Goal: Transaction & Acquisition: Purchase product/service

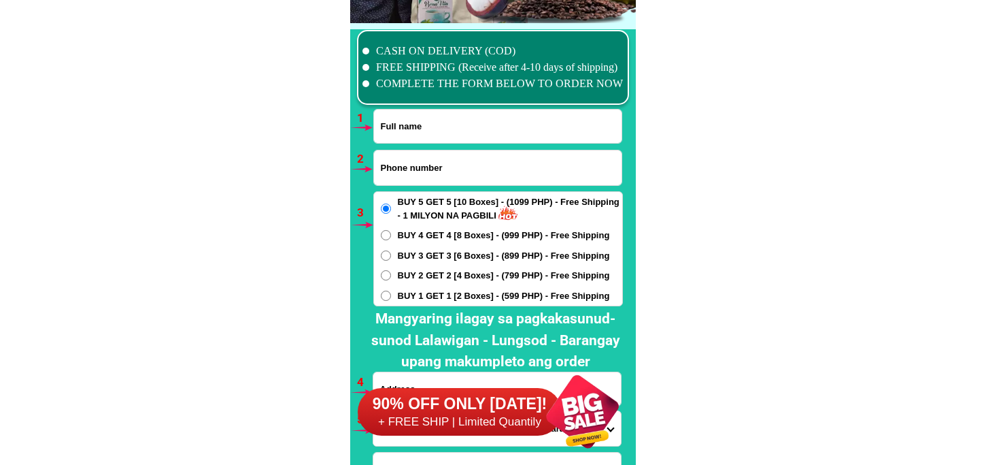
scroll to position [10003, 0]
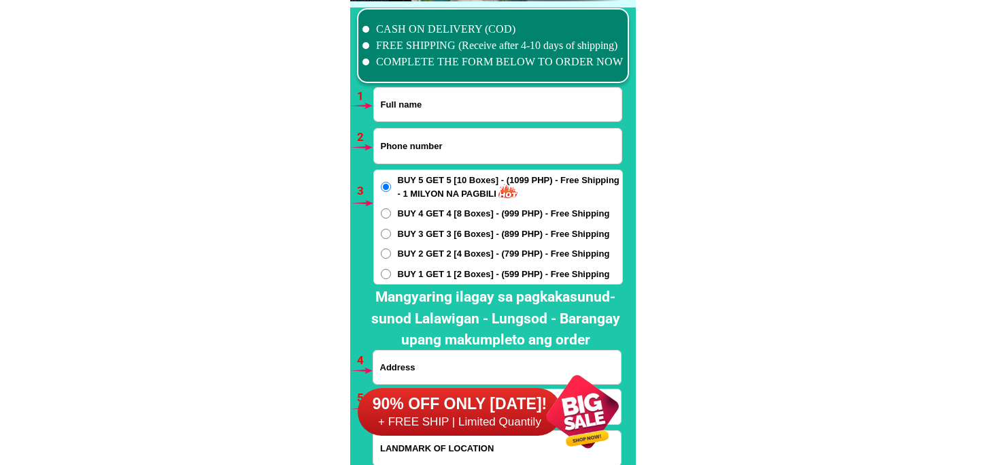
click at [432, 113] on input "Input full_name" at bounding box center [498, 104] width 248 height 33
paste input "AniettaFe Lorena"
type input "AniettaFe Lorena"
click at [434, 141] on input "Input phone_number" at bounding box center [498, 146] width 248 height 35
paste input "09066203127"
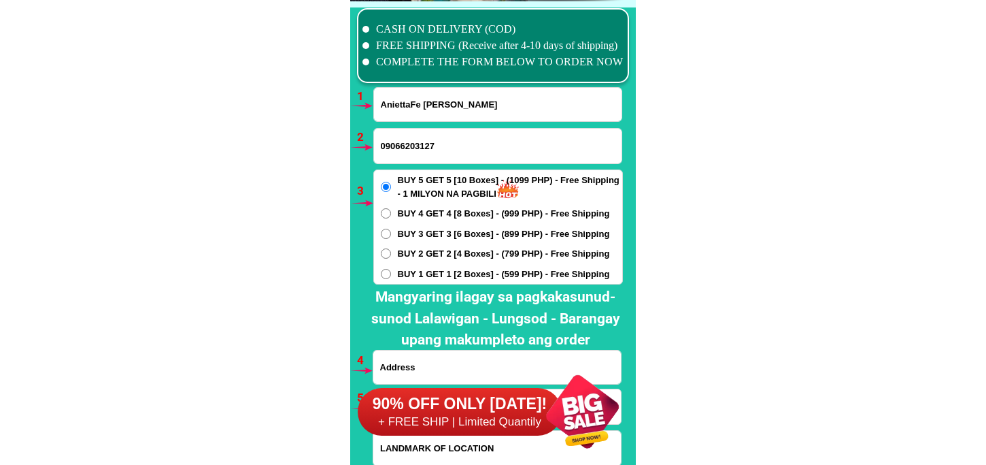
type input "09066203127"
click at [417, 269] on span "BUY 1 GET 1 [2 Boxes] - (599 PHP) - Free Shipping" at bounding box center [504, 274] width 212 height 14
click at [391, 269] on input "BUY 1 GET 1 [2 Boxes] - (599 PHP) - Free Shipping" at bounding box center [386, 274] width 10 height 10
radio input "true"
click at [424, 255] on span "BUY 2 GET 2 [4 Boxes] - (799 PHP) - Free Shipping" at bounding box center [504, 254] width 212 height 14
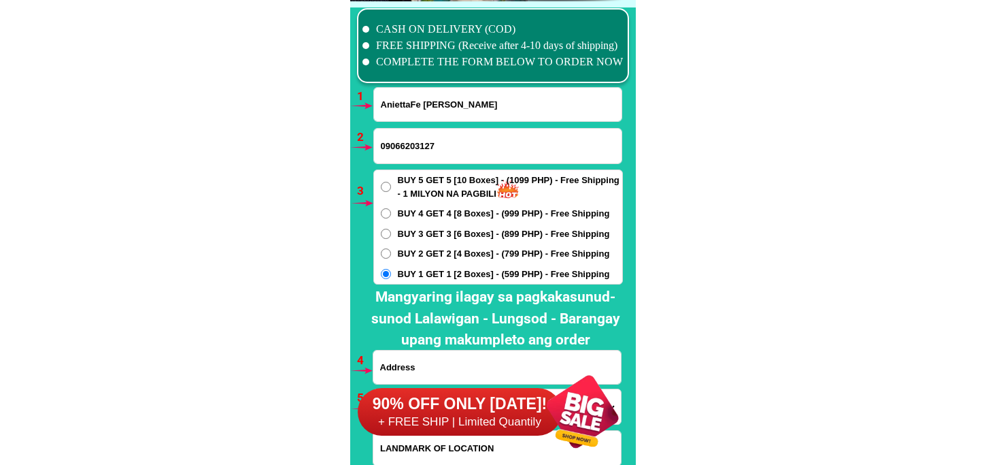
click at [391, 255] on input "BUY 2 GET 2 [4 Boxes] - (799 PHP) - Free Shipping" at bounding box center [386, 253] width 10 height 10
radio input "true"
click at [429, 273] on span "BUY 1 GET 1 [2 Boxes] - (599 PHP) - Free Shipping" at bounding box center [504, 274] width 212 height 14
click at [391, 273] on input "BUY 1 GET 1 [2 Boxes] - (599 PHP) - Free Shipping" at bounding box center [386, 274] width 10 height 10
radio input "true"
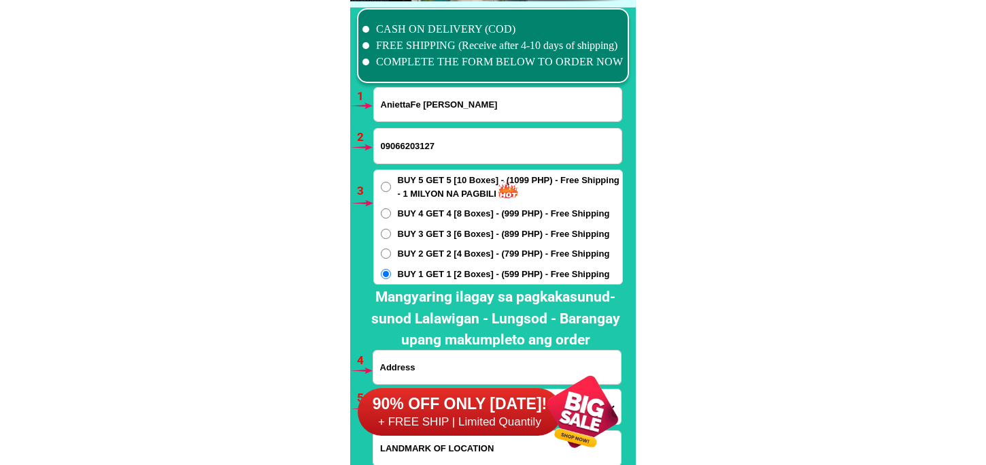
scroll to position [10154, 0]
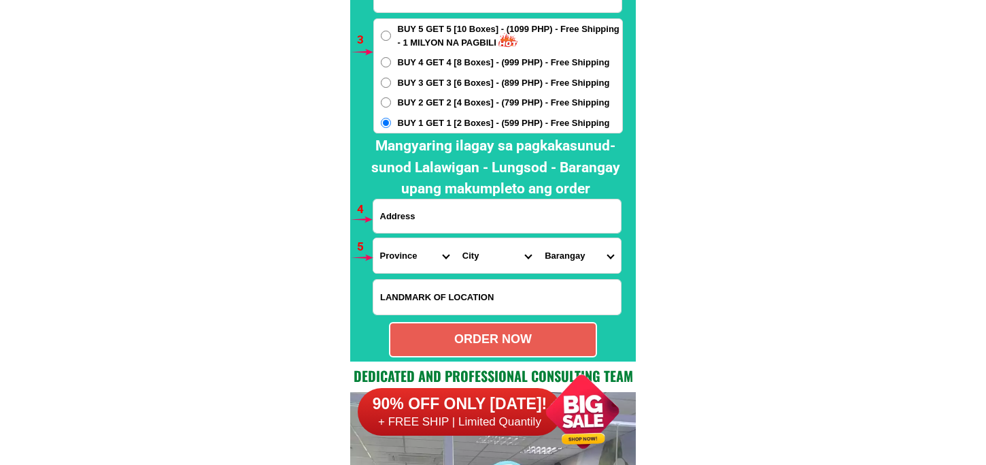
click at [435, 225] on input "Input address" at bounding box center [497, 215] width 248 height 33
paste input "Zone 3 hiway Bulua Cagayan de Oro City Misamis oriental"
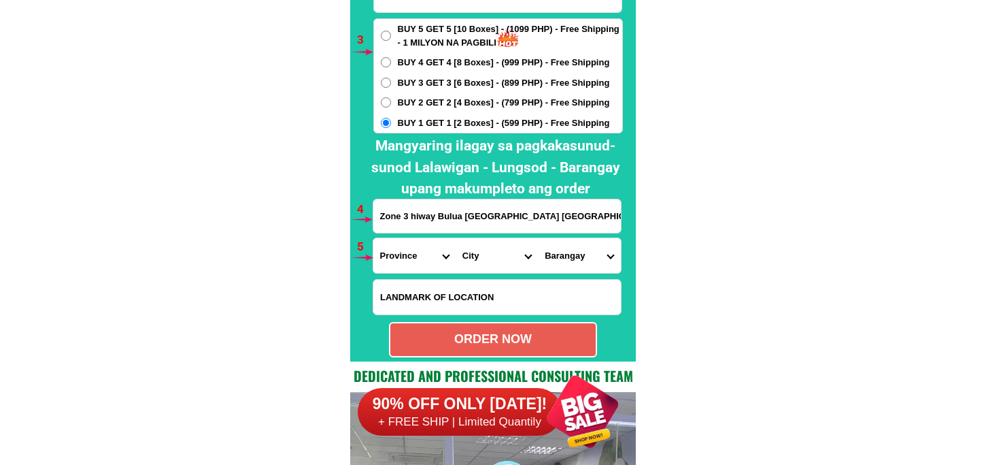
scroll to position [0, 5]
type input "Zone 3 hiway Bulua Cagayan de Oro City Misamis oriental"
click at [422, 256] on select "Province Abra Agusan-del-norte Agusan-del-sur Aklan Albay Antique Apayao Aurora…" at bounding box center [414, 255] width 82 height 35
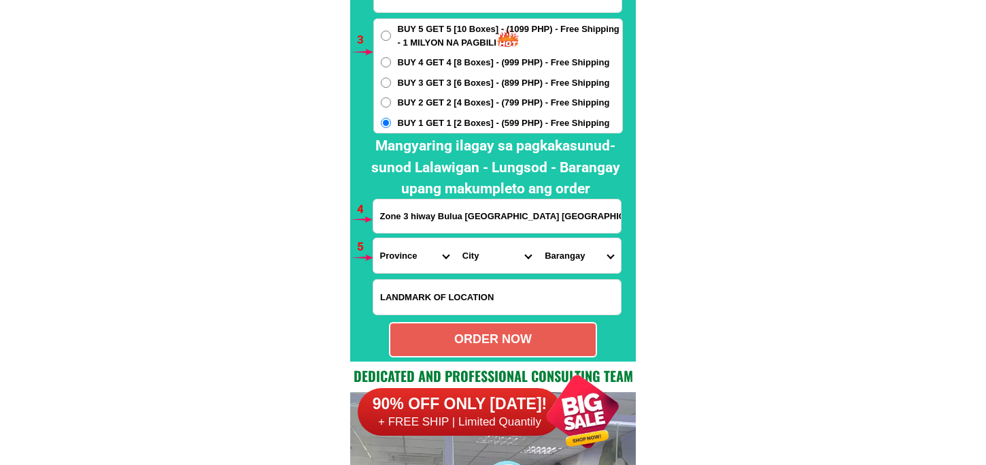
select select "63_386"
click at [373, 238] on select "Province Abra Agusan-del-norte Agusan-del-sur Aklan Albay Antique Apayao Aurora…" at bounding box center [414, 255] width 82 height 35
click at [471, 260] on select "City Alubijid Balingasag Balingoan Binuangan Cagayan-de-oro-city El-salvador-ci…" at bounding box center [497, 255] width 82 height 35
select select "63_386807"
click at [456, 238] on select "City Alubijid Balingasag Balingoan Binuangan Cagayan-de-oro-city El-salvador-ci…" at bounding box center [497, 255] width 82 height 35
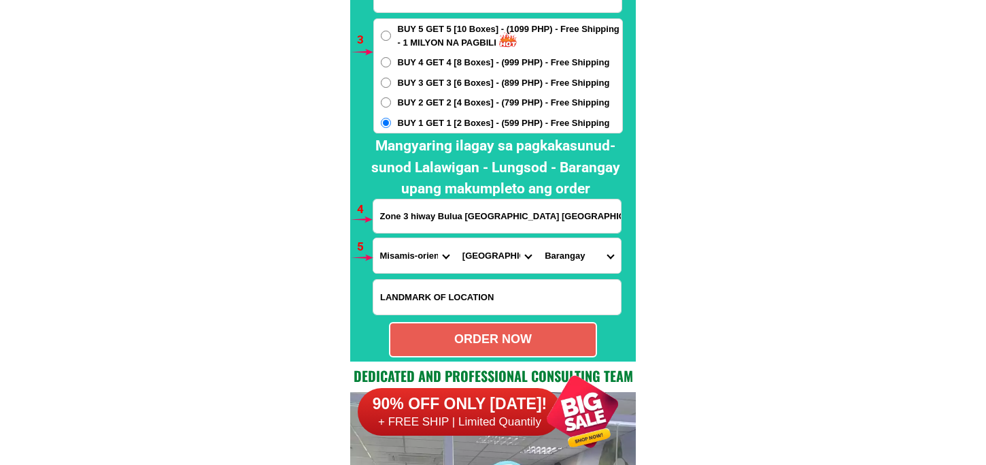
click at [555, 262] on select "Barangay Agusan Baikingon Balubal Balulang Barangay 1 (pob.) Barangay 10 (pob.)…" at bounding box center [579, 255] width 82 height 35
select select "63_3868077690"
click at [538, 238] on select "Barangay Agusan Baikingon Balubal Balulang Barangay 1 (pob.) Barangay 10 (pob.)…" at bounding box center [579, 255] width 82 height 35
click at [517, 334] on div "ORDER NOW" at bounding box center [492, 339] width 205 height 18
type input "Zone 3 hiway Bulua Cagayan de Oro City Misamis oriental"
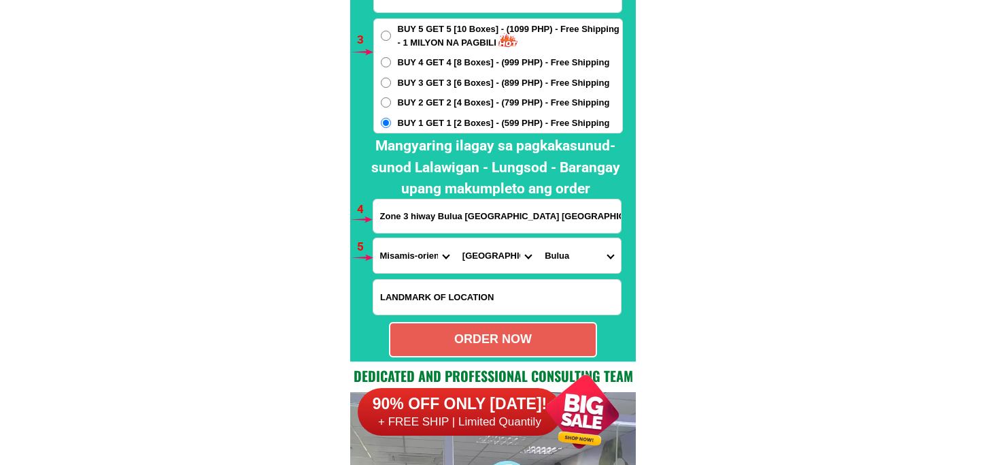
radio input "true"
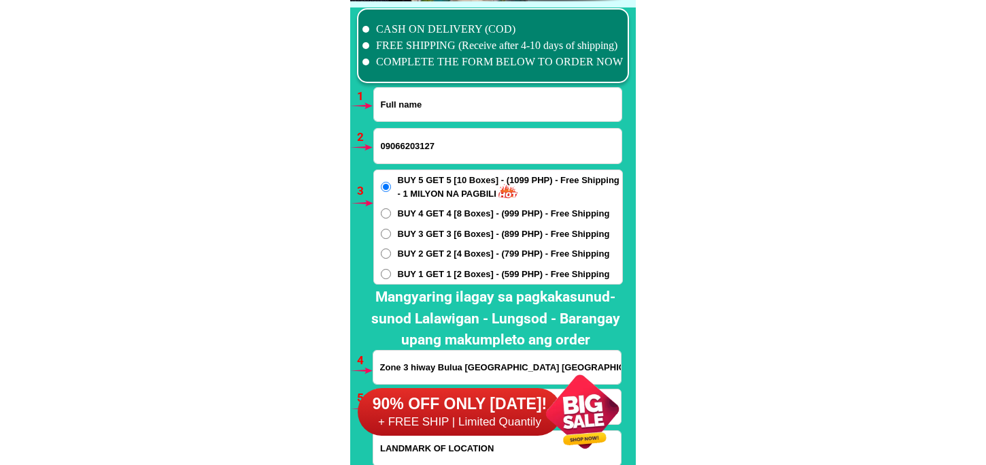
click at [471, 96] on input "Input full_name" at bounding box center [498, 104] width 248 height 33
paste input "Lulu Gomez"
type input "Lulu Gomez"
click at [418, 152] on input "09066203127" at bounding box center [498, 146] width 248 height 35
paste input "09455675237"
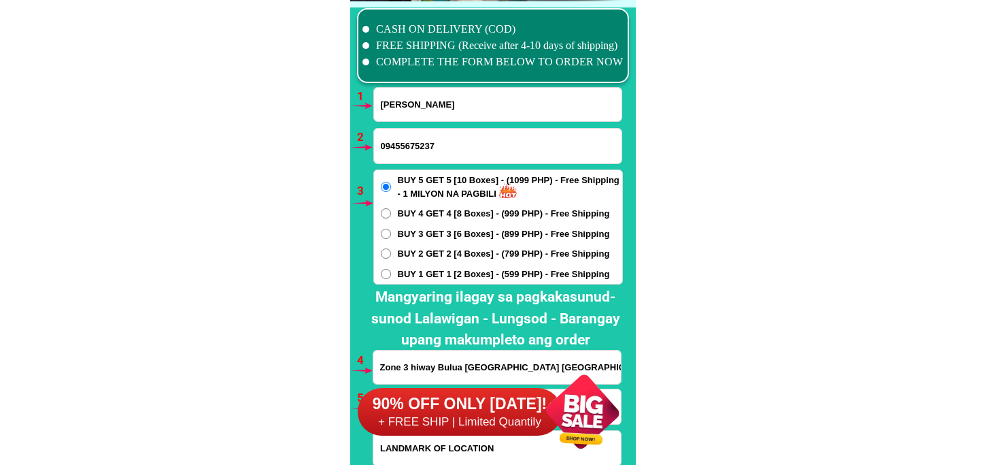
type input "09455675237"
click at [432, 239] on span "BUY 3 GET 3 [6 Boxes] - (899 PHP) - Free Shipping" at bounding box center [504, 234] width 212 height 14
click at [391, 239] on input "BUY 3 GET 3 [6 Boxes] - (899 PHP) - Free Shipping" at bounding box center [386, 234] width 10 height 10
radio input "true"
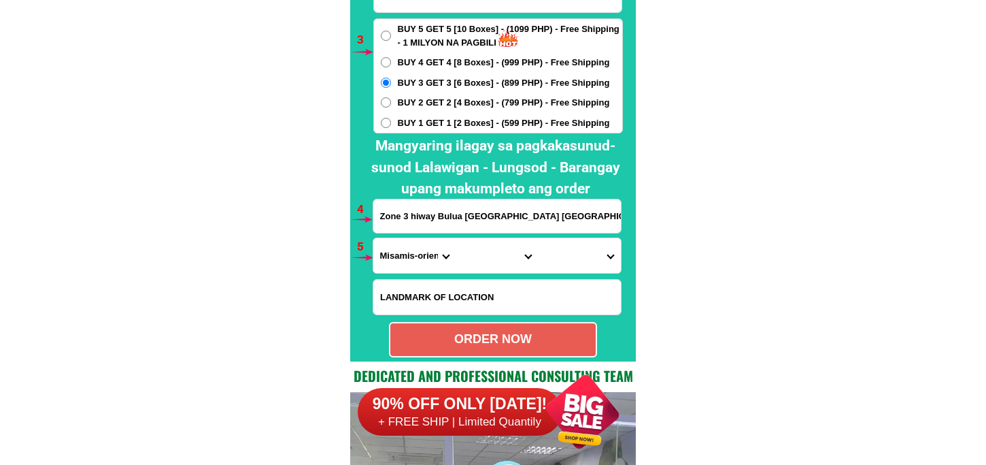
click at [436, 208] on input "Zone 3 hiway Bulua Cagayan de Oro City Misamis oriental" at bounding box center [497, 215] width 248 height 33
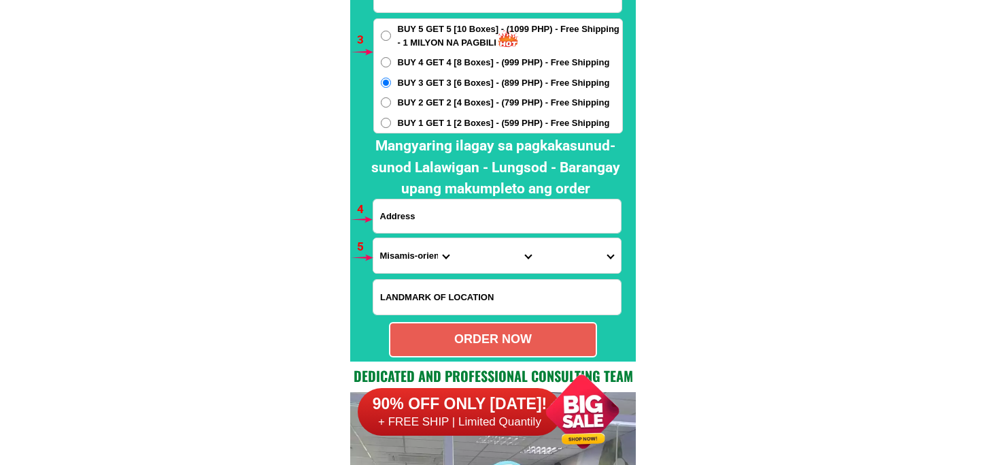
paste input "DT po sa f Mariano Ave delapaz 167 Jane po 167 tmariano Ave delapaz Pasig city"
type input "DT po sa f Mariano Ave delapaz 167 Jane po 167 tmariano Ave delapaz Pasig city"
click at [400, 248] on select "Province Abra Agusan-del-norte Agusan-del-sur Aklan Albay Antique Apayao Aurora…" at bounding box center [414, 255] width 82 height 35
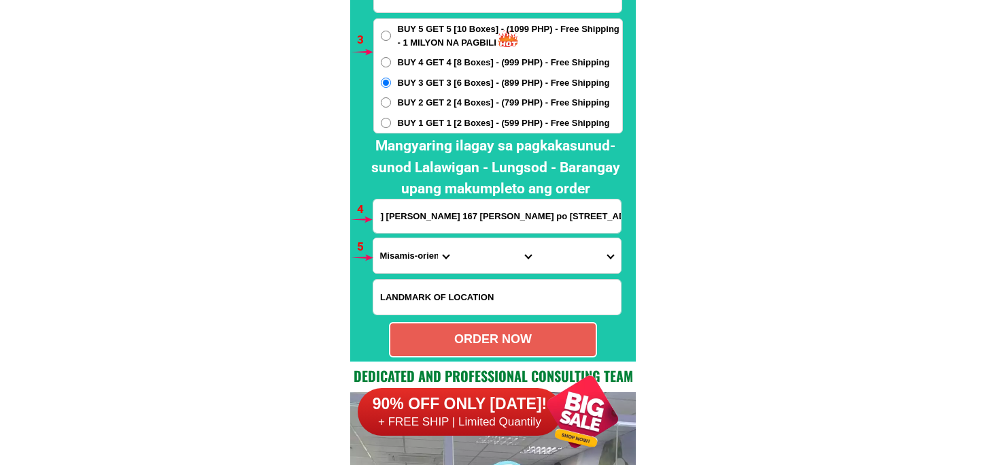
scroll to position [0, 0]
select select "63_219"
click at [373, 238] on select "Province Abra Agusan-del-norte Agusan-del-sur Aklan Albay Antique Apayao Aurora…" at bounding box center [414, 255] width 82 height 35
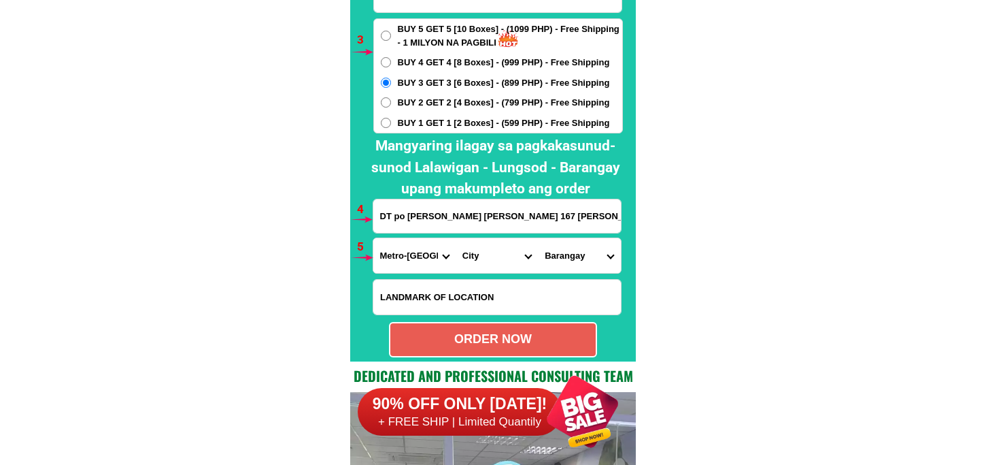
drag, startPoint x: 475, startPoint y: 257, endPoint x: 484, endPoint y: 238, distance: 21.3
click at [475, 257] on select "City Binondo CALOOCAN Ermita Intramuros Las-pinas Makati Malabon-city Malate Ma…" at bounding box center [497, 255] width 82 height 35
select select "63_2196502"
click at [456, 238] on select "City Binondo CALOOCAN Ermita Intramuros Las-pinas Makati Malabon-city Malate Ma…" at bounding box center [497, 255] width 82 height 35
drag, startPoint x: 590, startPoint y: 256, endPoint x: 589, endPoint y: 238, distance: 18.4
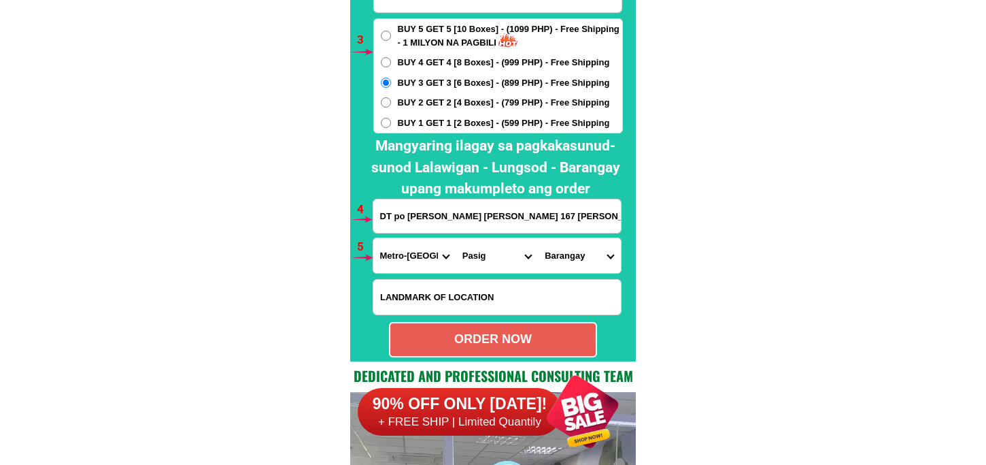
click at [589, 255] on select "Barangay Bagong ilog Bagong katipunan Bambang Buting Caniogan Dela paz Kalawaan…" at bounding box center [579, 255] width 82 height 35
click at [538, 238] on select "Barangay Bagong ilog Bagong katipunan Bambang Buting Caniogan Dela paz Kalawaan…" at bounding box center [579, 255] width 82 height 35
click at [561, 253] on select "Barangay Bagong ilog Bagong katipunan Bambang Buting Caniogan Dela paz Kalawaan…" at bounding box center [579, 255] width 82 height 35
select select "63_21965025027"
click at [538, 238] on select "Barangay Bagong ilog Bagong katipunan Bambang Buting Caniogan Dela paz Kalawaan…" at bounding box center [579, 255] width 82 height 35
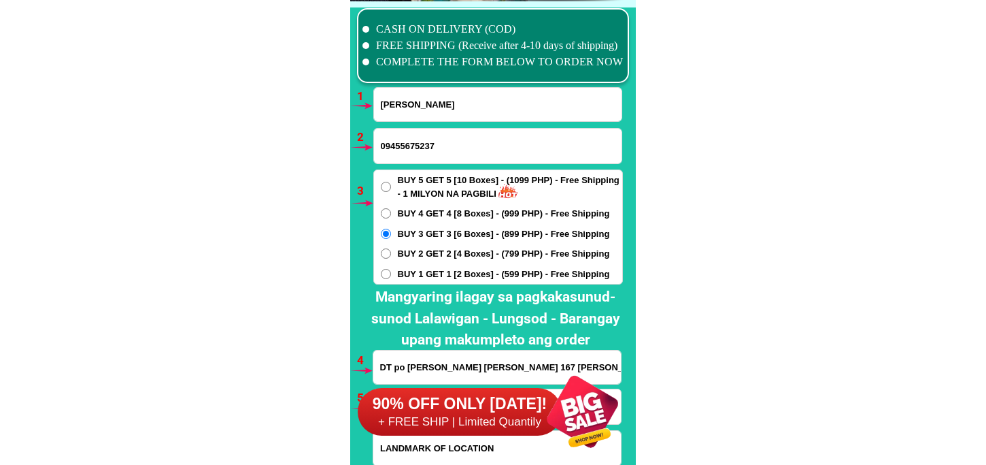
scroll to position [10154, 0]
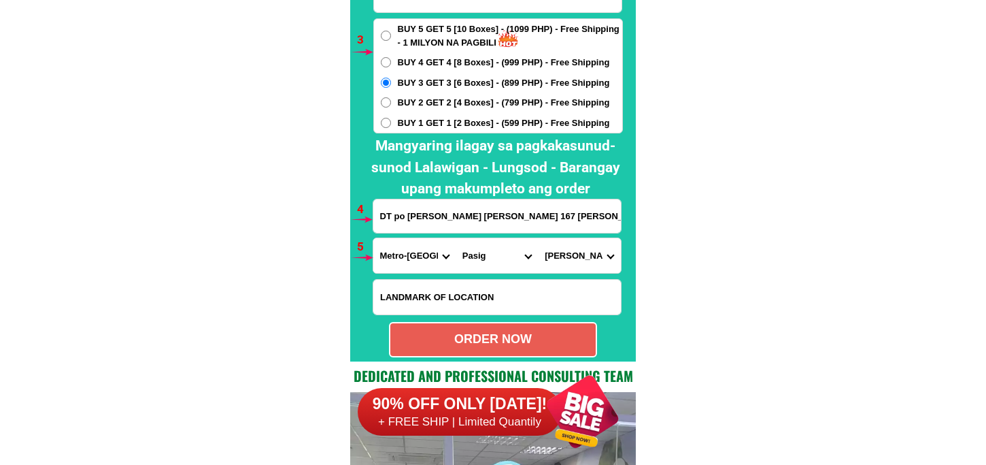
click at [511, 337] on div "ORDER NOW" at bounding box center [492, 339] width 205 height 18
radio input "true"
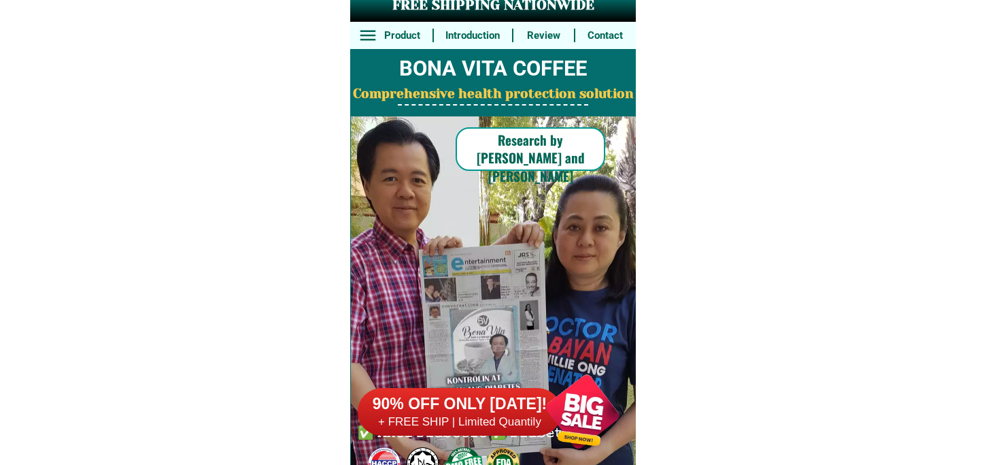
click at [504, 402] on h6 "90% OFF ONLY [DATE]!" at bounding box center [460, 404] width 204 height 20
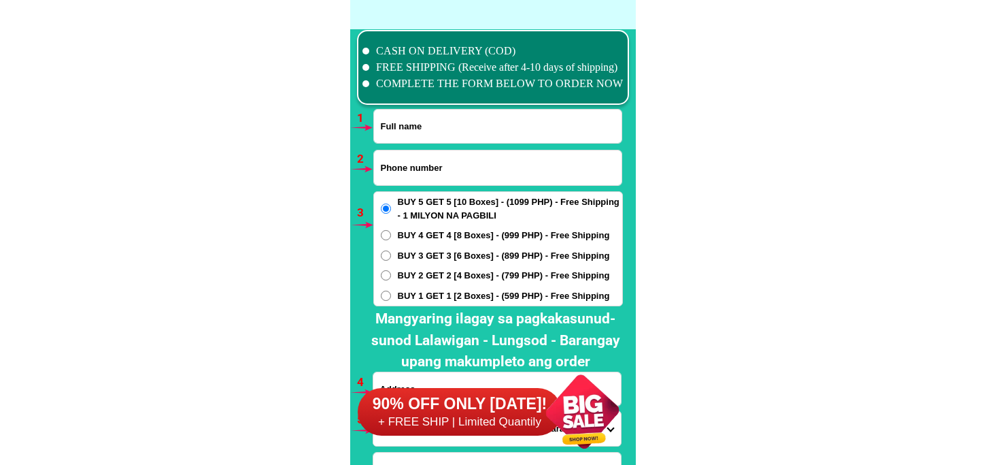
scroll to position [10003, 0]
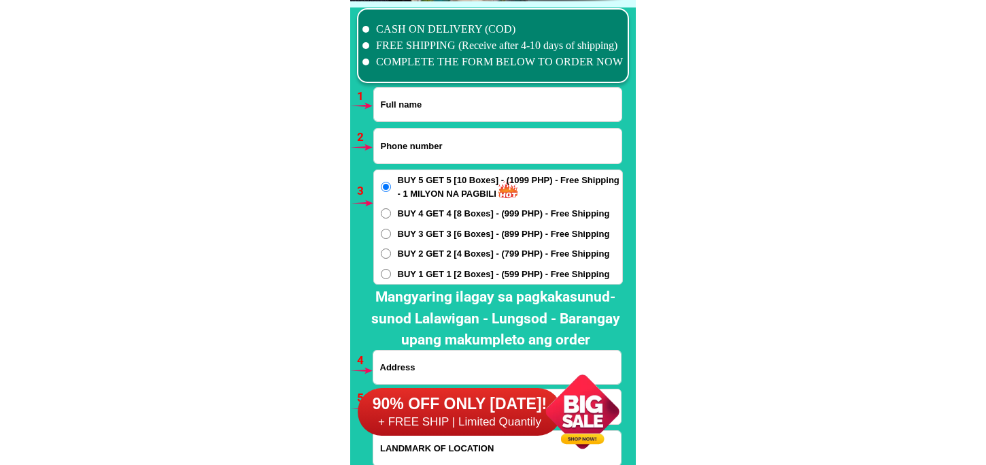
click at [452, 114] on input "Input full_name" at bounding box center [498, 104] width 248 height 33
paste input "Araceli Dela Cruz"
type input "Araceli Dela Cruz"
click at [413, 155] on input "Input phone_number" at bounding box center [498, 146] width 248 height 35
paste input "09464166038"
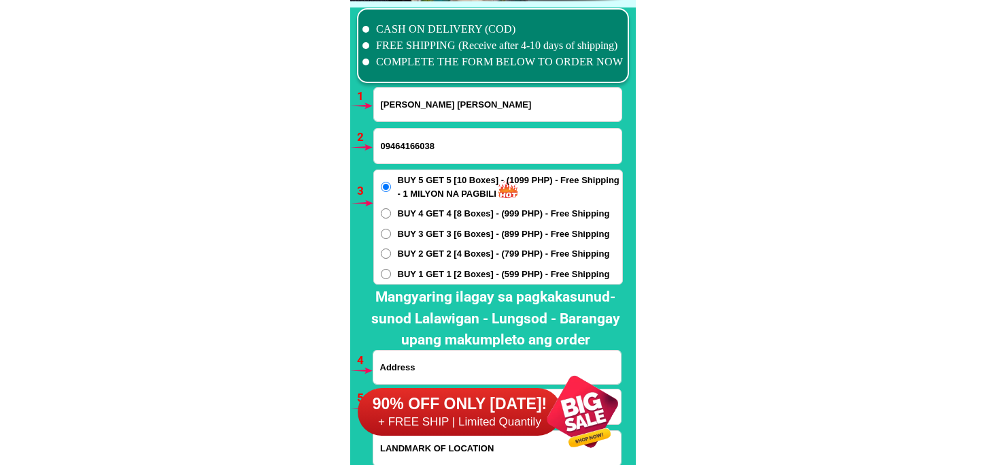
type input "09464166038"
click at [446, 279] on div "BUY 5 GET 5 [10 Boxes] - (1099 PHP) - Free Shipping - 1 MILYON NA PAGBILI BUY 4…" at bounding box center [498, 226] width 250 height 115
click at [445, 269] on span "BUY 1 GET 1 [2 Boxes] - (599 PHP) - Free Shipping" at bounding box center [504, 274] width 212 height 14
click at [443, 281] on div "BUY 5 GET 5 [10 Boxes] - (1099 PHP) - Free Shipping - 1 MILYON NA PAGBILI BUY 4…" at bounding box center [498, 226] width 250 height 115
click at [413, 276] on span "BUY 1 GET 1 [2 Boxes] - (599 PHP) - Free Shipping" at bounding box center [504, 274] width 212 height 14
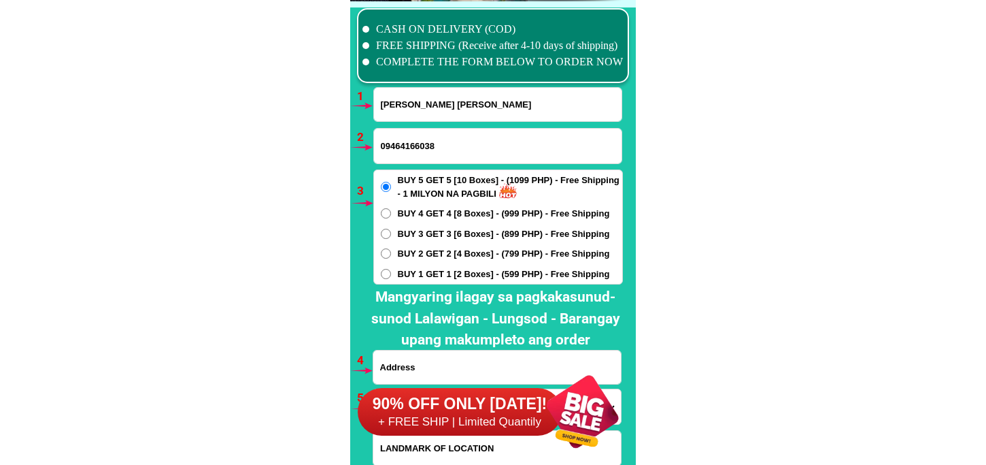
click at [391, 276] on input "BUY 1 GET 1 [2 Boxes] - (599 PHP) - Free Shipping" at bounding box center [386, 274] width 10 height 10
radio input "true"
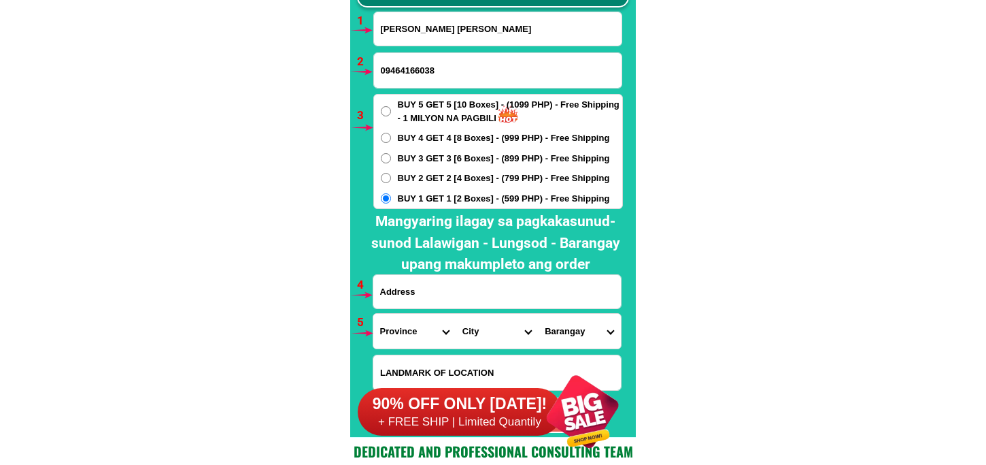
drag, startPoint x: 422, startPoint y: 288, endPoint x: 433, endPoint y: 290, distance: 11.2
click at [423, 288] on input "Input address" at bounding box center [497, 291] width 248 height 33
paste input "BLK,22 lot 23 st, Martha housing sitio talaga maybancal morong rizal"
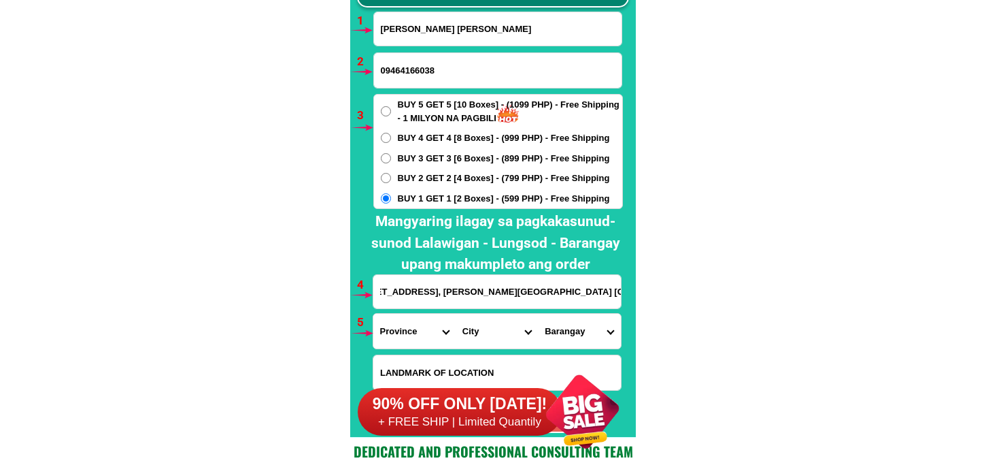
type input "BLK,22 lot 23 st, Martha housing sitio talaga maybancal morong rizal"
drag, startPoint x: 392, startPoint y: 331, endPoint x: 406, endPoint y: 314, distance: 21.7
click at [392, 331] on select "Province Abra Agusan-del-norte Agusan-del-sur Aklan Albay Antique Apayao Aurora…" at bounding box center [414, 331] width 82 height 35
select select "63_993"
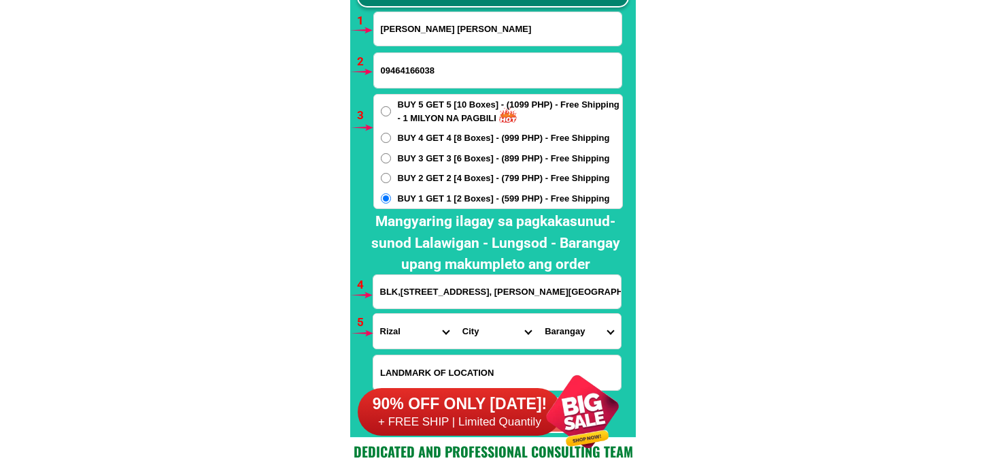
click at [373, 314] on select "Province Abra Agusan-del-norte Agusan-del-sur Aklan Albay Antique Apayao Aurora…" at bounding box center [414, 331] width 82 height 35
drag, startPoint x: 484, startPoint y: 334, endPoint x: 488, endPoint y: 315, distance: 19.6
click at [484, 332] on select "City Angono Antipolo-city Binangonan Cainta Cardona Jala-jala Pililla Rizal-bar…" at bounding box center [497, 331] width 82 height 35
select select "63_9937078"
click at [456, 314] on select "City Angono Antipolo-city Binangonan Cainta Cardona Jala-jala Pililla Rizal-bar…" at bounding box center [497, 331] width 82 height 35
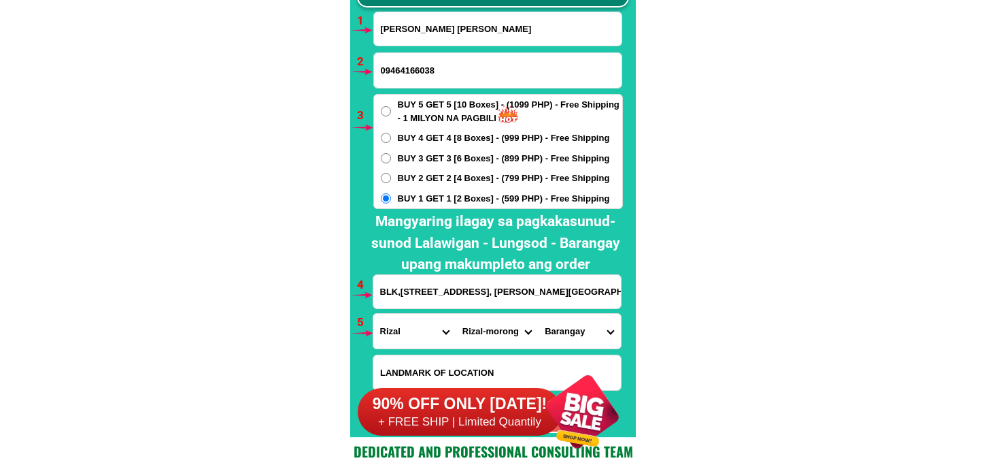
drag, startPoint x: 575, startPoint y: 325, endPoint x: 578, endPoint y: 314, distance: 11.4
click at [576, 324] on select "Barangay Bombongan Can-cal-lan (caniogan-calero-lanang) Lagundi Maybancal San g…" at bounding box center [579, 331] width 82 height 35
select select "63_99370785917"
click at [538, 314] on select "Barangay Bombongan Can-cal-lan (caniogan-calero-lanang) Lagundi Maybancal San g…" at bounding box center [579, 331] width 82 height 35
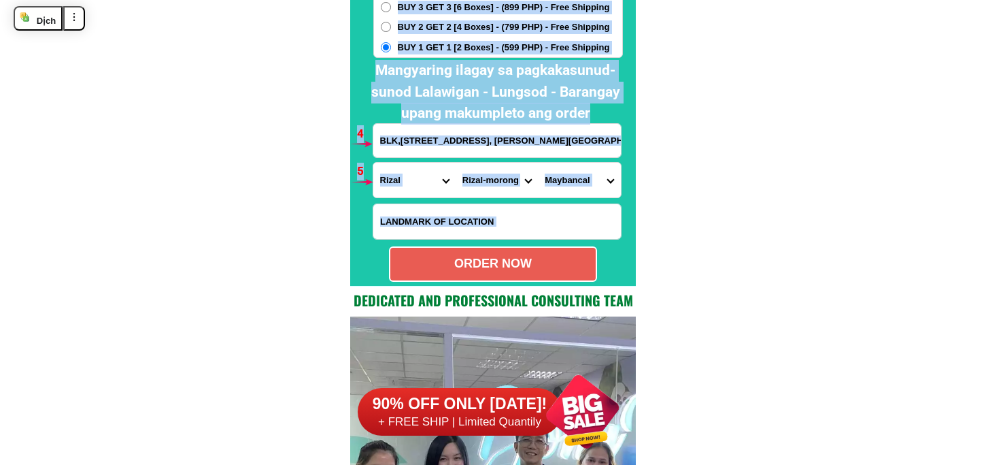
click at [460, 257] on div "ORDER NOW" at bounding box center [492, 263] width 205 height 18
radio input "true"
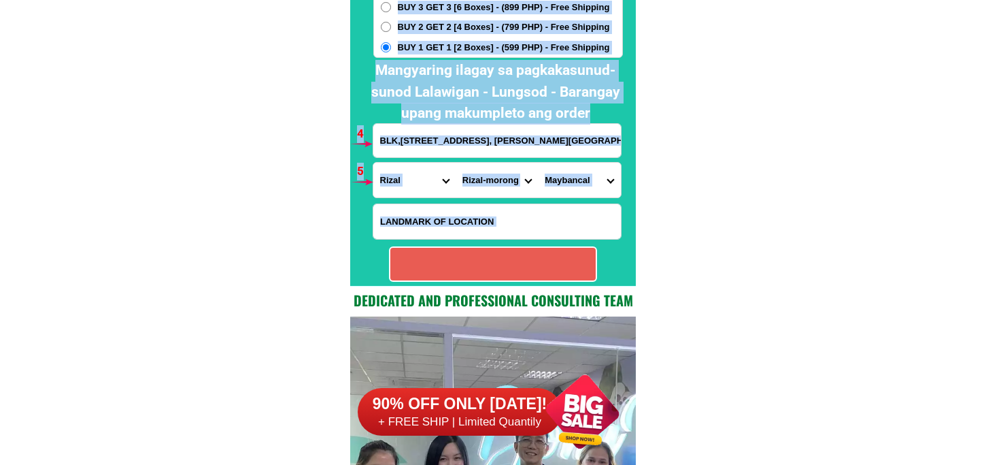
radio input "true"
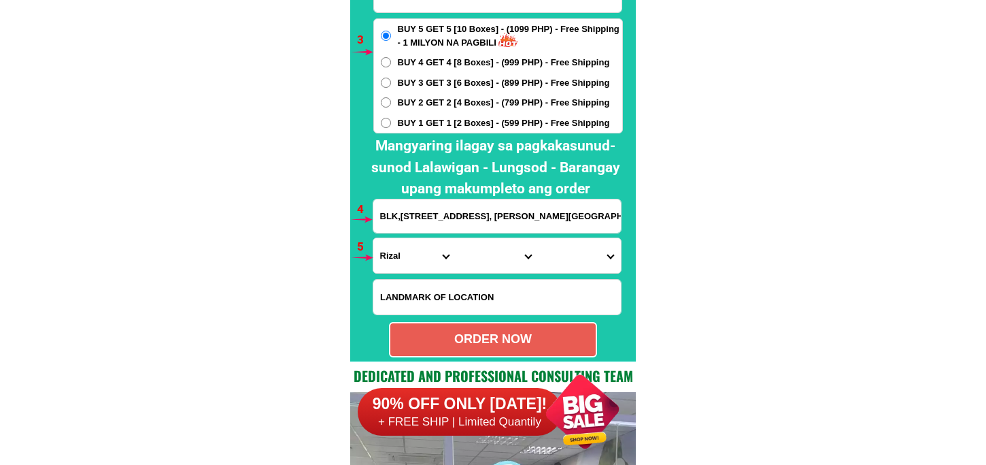
scroll to position [9928, 0]
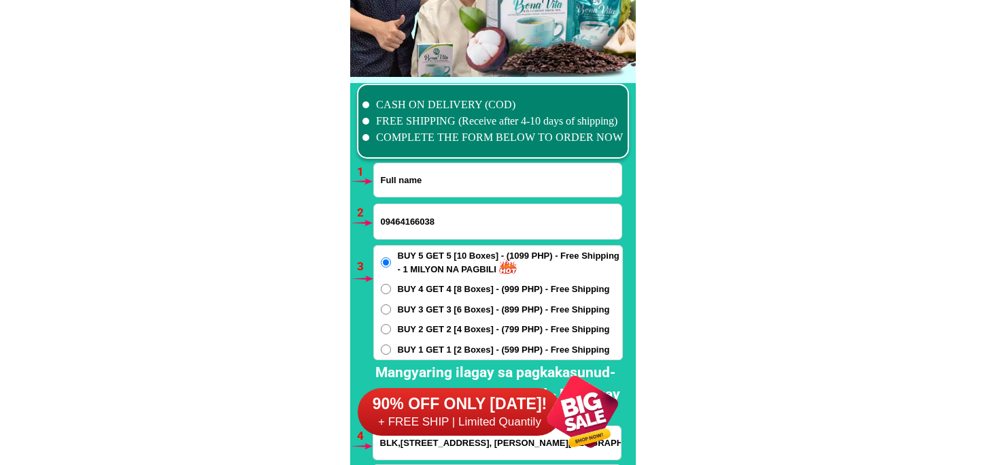
click at [445, 179] on input "Input full_name" at bounding box center [498, 179] width 248 height 33
paste input "Vicky Abenoja C/O Mila Decoy"
type input "Vicky Abenoja C/O Mila Decoy"
click at [424, 218] on input "Input phone_number" at bounding box center [498, 221] width 248 height 35
paste input "09205729156"
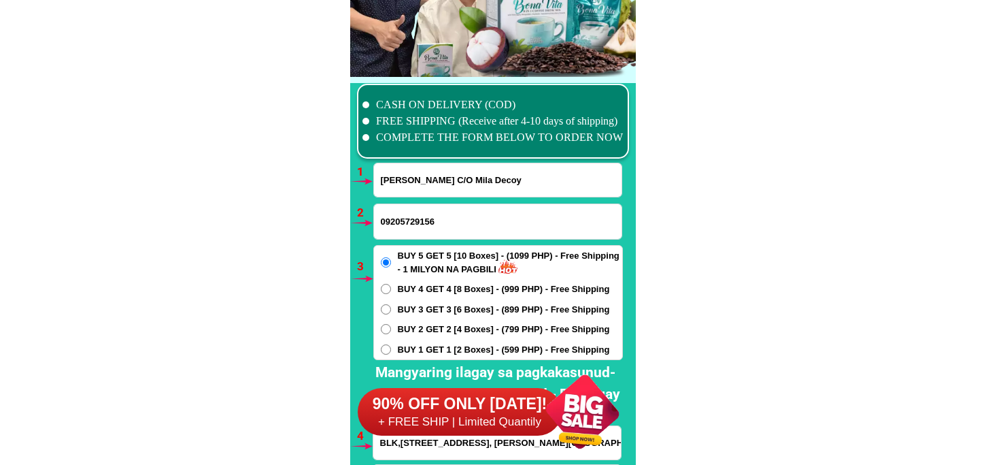
type input "09205729156"
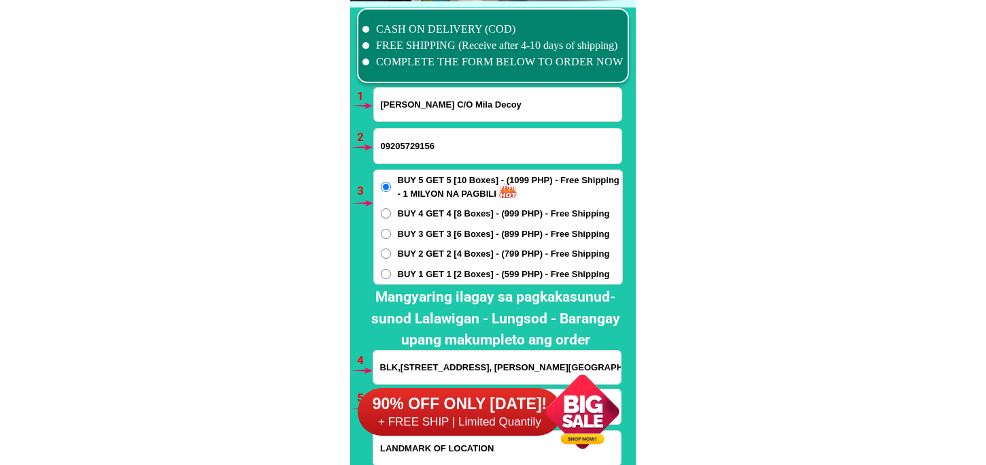
click at [436, 247] on span "BUY 2 GET 2 [4 Boxes] - (799 PHP) - Free Shipping" at bounding box center [504, 254] width 212 height 14
click at [391, 248] on input "BUY 2 GET 2 [4 Boxes] - (799 PHP) - Free Shipping" at bounding box center [386, 253] width 10 height 10
radio input "true"
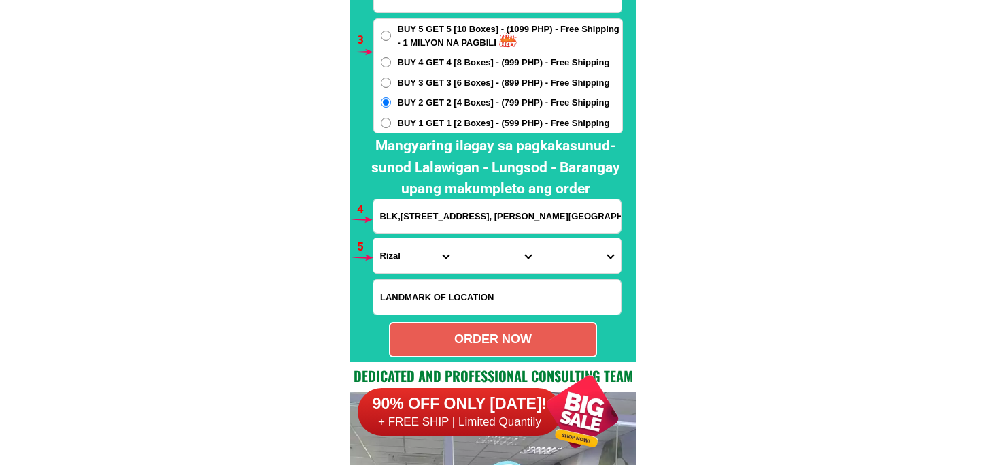
click at [454, 216] on input "BLK,22 lot 23 st, Martha housing sitio talaga maybancal morong rizal" at bounding box center [497, 215] width 248 height 33
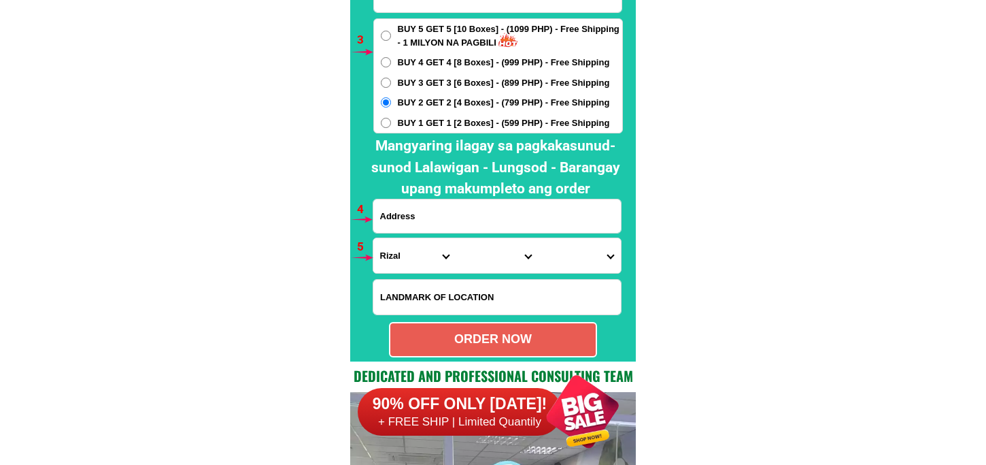
paste input "Brgy.Campin purok 2 mahaplag leyte"
type input "Brgy.Campin purok 2 mahaplag leyte"
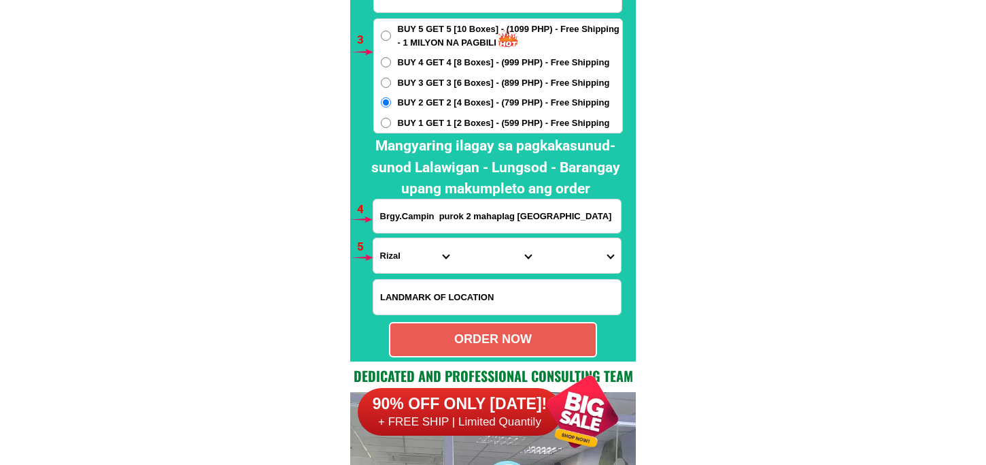
drag, startPoint x: 409, startPoint y: 252, endPoint x: 410, endPoint y: 241, distance: 11.6
click at [409, 252] on select "Province Abra Agusan-del-norte Agusan-del-sur Aklan Albay Antique Apayao Aurora…" at bounding box center [414, 255] width 82 height 35
click at [373, 238] on select "Province Abra Agusan-del-norte Agusan-del-sur Aklan Albay Antique Apayao Aurora…" at bounding box center [414, 255] width 82 height 35
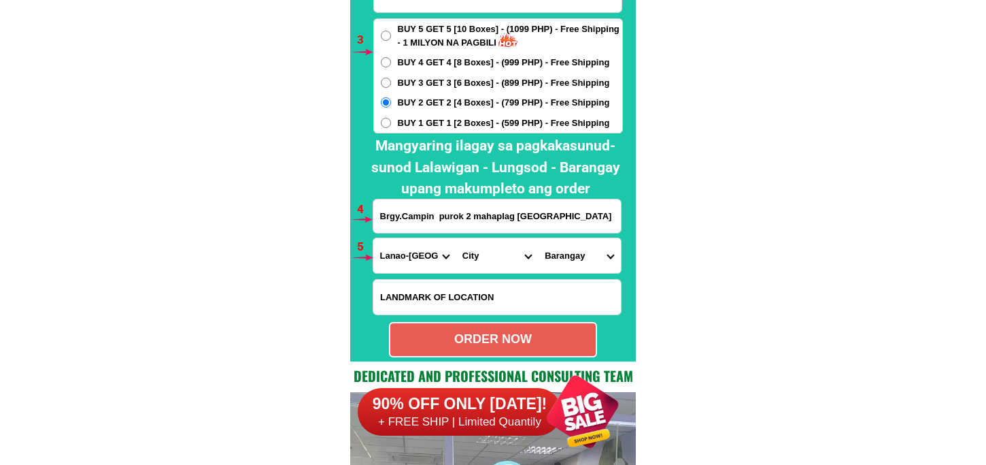
click at [397, 257] on select "Province Abra Agusan-del-norte Agusan-del-sur Aklan Albay Antique Apayao Aurora…" at bounding box center [414, 255] width 82 height 35
select select "63_199"
click at [373, 238] on select "Province Abra Agusan-del-norte Agusan-del-sur Aklan Albay Antique Apayao Aurora…" at bounding box center [414, 255] width 82 height 35
click at [470, 260] on select "City Abuyog Alangalang Albuera Babatngon Barugo Baybay-city Burauen Calubian Ca…" at bounding box center [497, 255] width 82 height 35
select select "63_1995796"
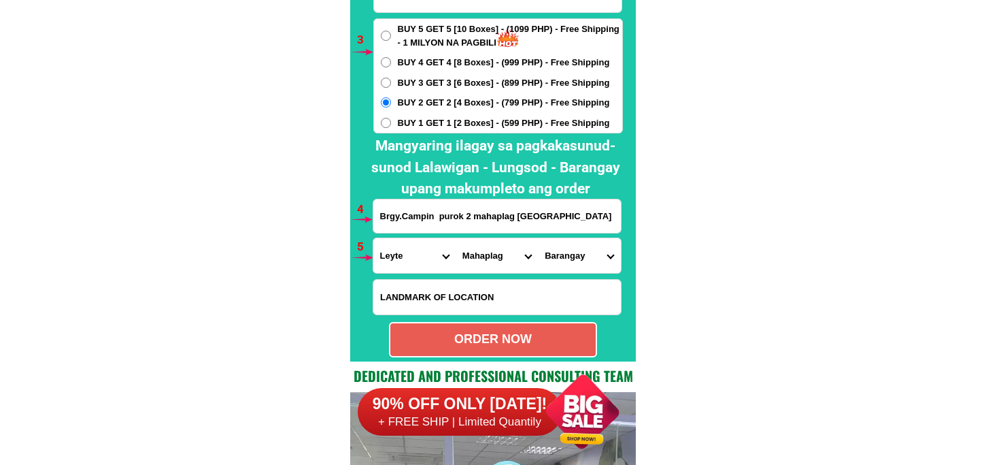
click at [456, 238] on select "City Abuyog Alangalang Albuera Babatngon Barugo Baybay-city Burauen Calubian Ca…" at bounding box center [497, 255] width 82 height 35
drag, startPoint x: 561, startPoint y: 256, endPoint x: 569, endPoint y: 237, distance: 20.7
click at [561, 256] on select "Barangay Campin Cuatro de agosto Hiluctogan Hilusig Himamara Hinaguimitan Liber…" at bounding box center [579, 255] width 82 height 35
select select "63_1995796924"
click at [538, 238] on select "Barangay Campin Cuatro de agosto Hiluctogan Hilusig Himamara Hinaguimitan Liber…" at bounding box center [579, 255] width 82 height 35
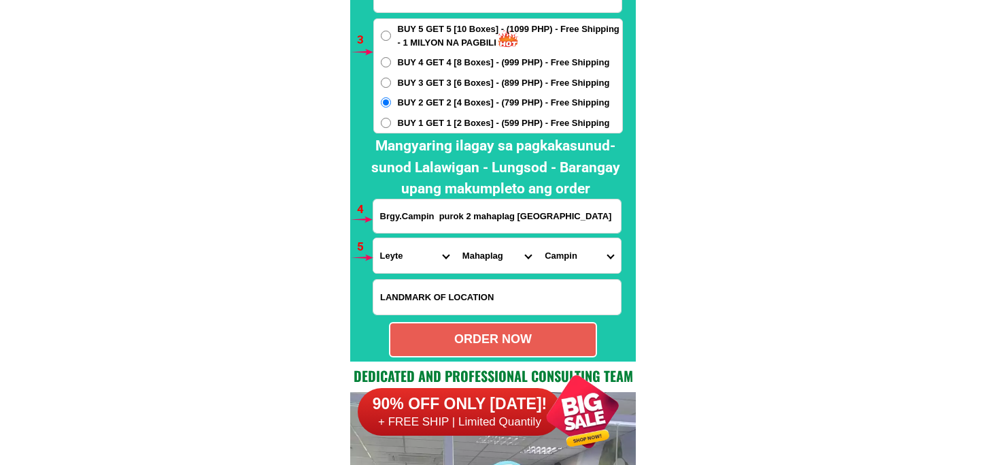
drag, startPoint x: 479, startPoint y: 337, endPoint x: 390, endPoint y: 218, distance: 148.7
click at [477, 337] on div "ORDER NOW" at bounding box center [492, 339] width 205 height 18
radio input "true"
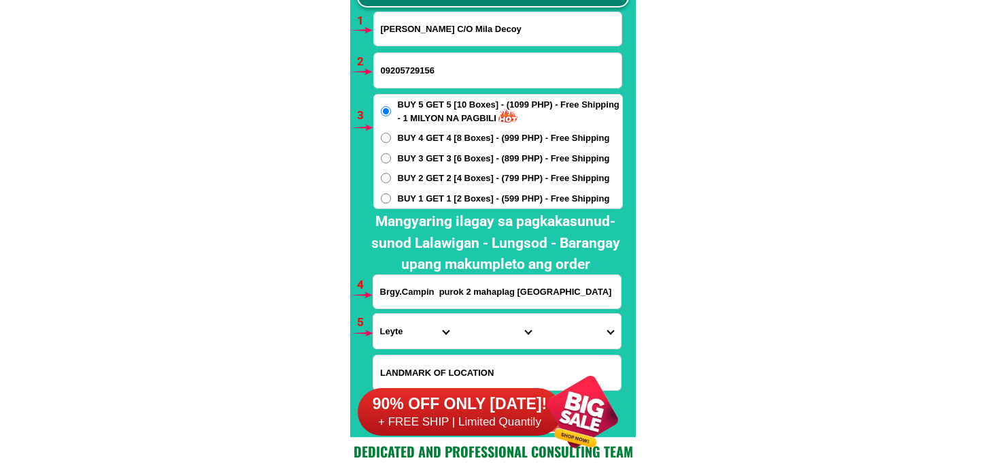
click at [511, 44] on input "Vicky Abenoja C/O Mila Decoy" at bounding box center [498, 28] width 248 height 33
paste input "Alpio blanco jr"
type input "Alpio blanco jr"
click at [484, 76] on input "Input phone_number" at bounding box center [498, 70] width 248 height 35
paste input "09162803971"
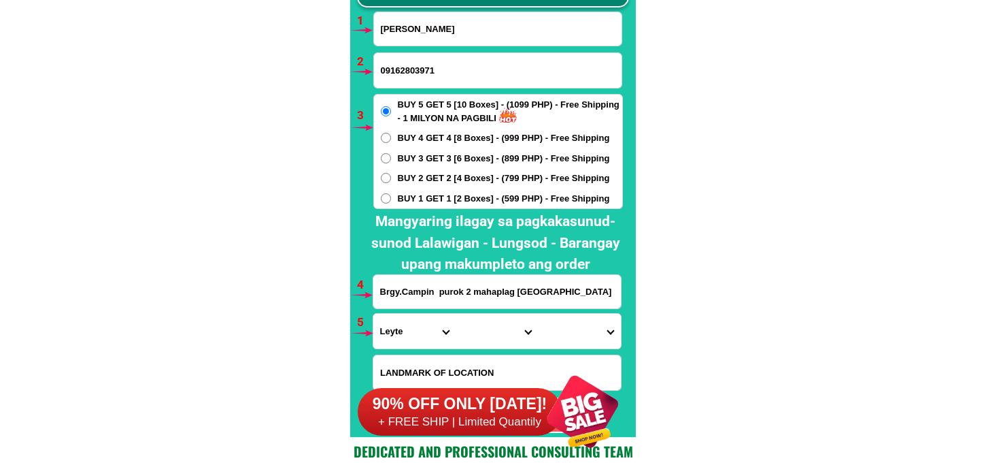
type input "09162803971"
click at [469, 297] on input "Brgy.Campin purok 2 mahaplag leyte" at bounding box center [497, 291] width 248 height 33
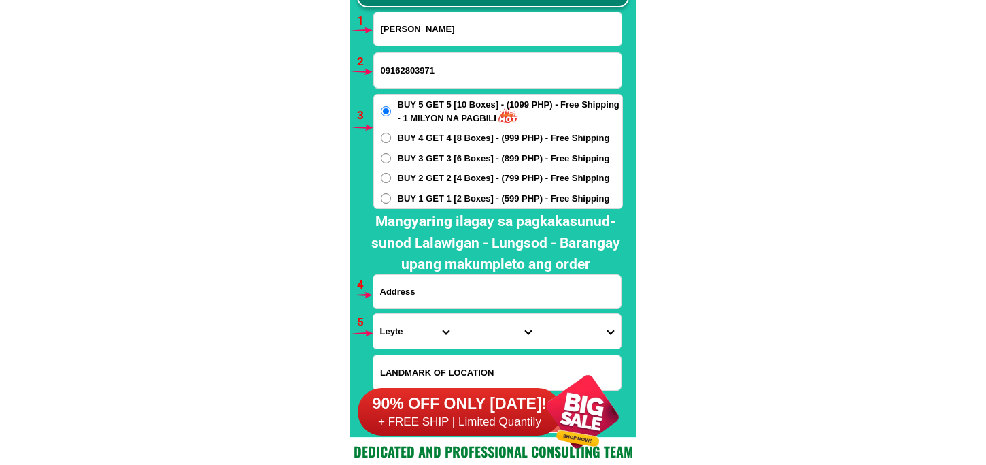
paste input "prk,San Miguel villarosa st, unimolco compound sum,ag Bacolod city"
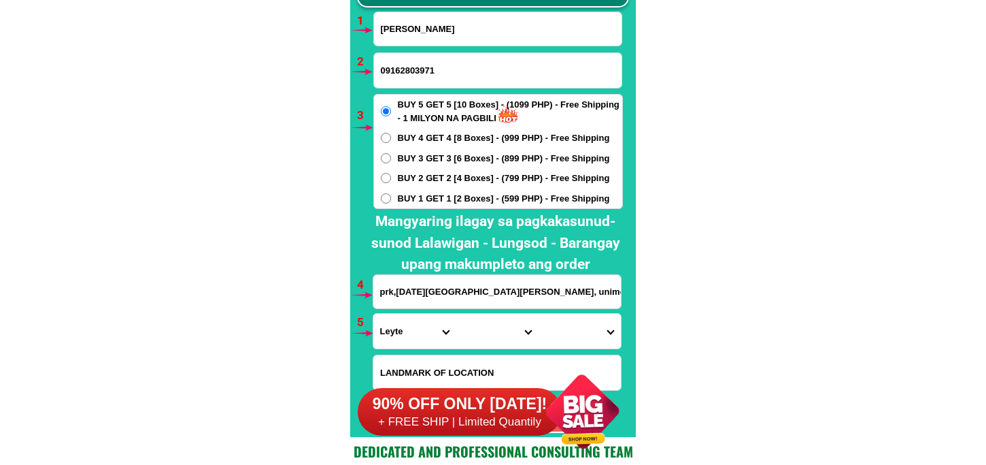
scroll to position [0, 51]
type input "prk,San Miguel villarosa st, unimolco compound sum,ag Bacolod city"
drag, startPoint x: 420, startPoint y: 331, endPoint x: 420, endPoint y: 322, distance: 8.8
click at [420, 331] on select "Province Abra Agusan-del-norte Agusan-del-sur Aklan Albay Antique Apayao Aurora…" at bounding box center [414, 331] width 82 height 35
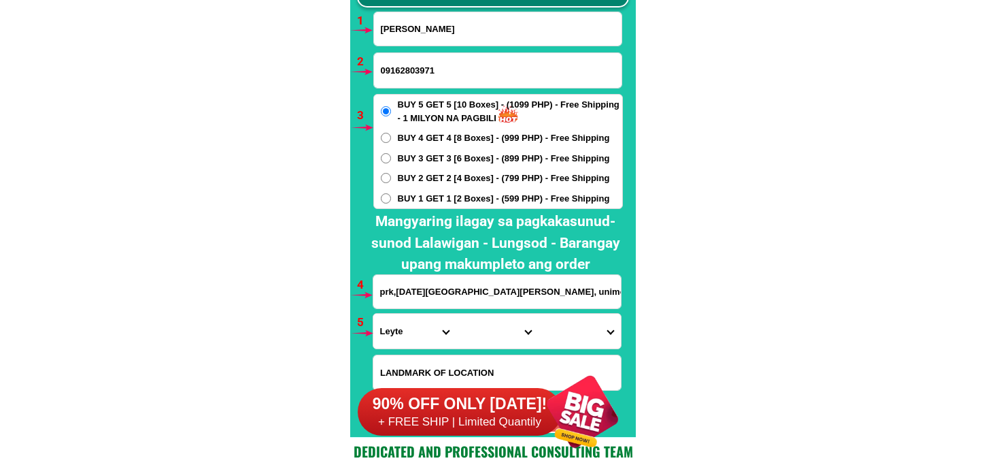
select select "63_283"
click at [373, 314] on select "Province Abra Agusan-del-norte Agusan-del-sur Aklan Albay Antique Apayao Aurora…" at bounding box center [414, 331] width 82 height 35
drag, startPoint x: 473, startPoint y: 347, endPoint x: 476, endPoint y: 316, distance: 30.7
click at [473, 346] on select "City Aloran Baliangao Bonifacio Calamba Don-victoriano-chiongbian Jimenez Lopez…" at bounding box center [497, 331] width 82 height 35
select select "63_2831484"
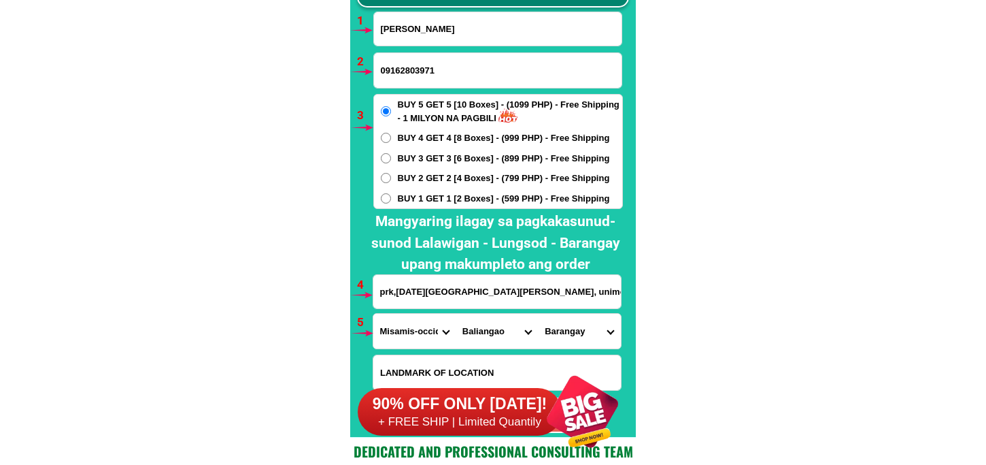
click at [409, 334] on select "Province Abra Agusan-del-norte Agusan-del-sur Aklan Albay Antique Apayao Aurora…" at bounding box center [414, 331] width 82 height 35
click at [373, 314] on select "Province Abra Agusan-del-norte Agusan-del-sur Aklan Albay Antique Apayao Aurora…" at bounding box center [414, 331] width 82 height 35
click at [408, 341] on select "Province Abra Agusan-del-norte Agusan-del-sur Aklan Albay Antique Apayao Aurora…" at bounding box center [414, 331] width 82 height 35
select select "63_396"
click at [373, 314] on select "Province Abra Agusan-del-norte Agusan-del-sur Aklan Albay Antique Apayao Aurora…" at bounding box center [414, 331] width 82 height 35
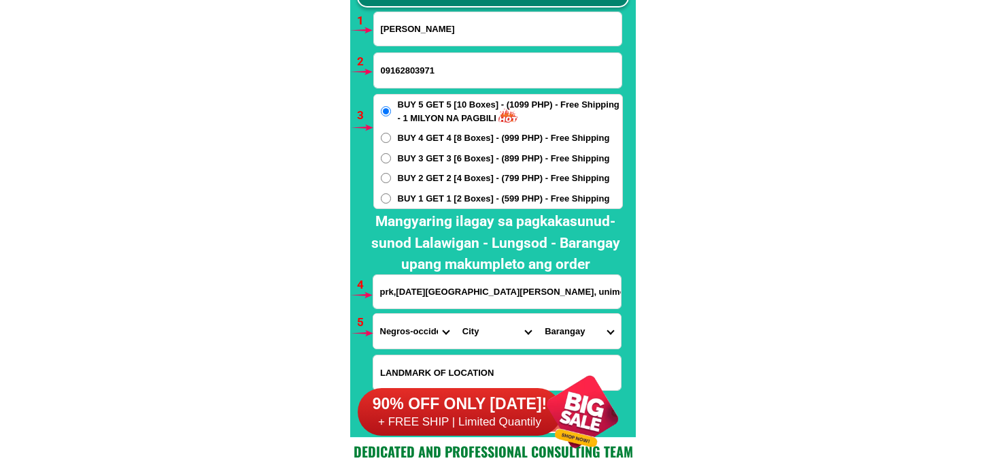
drag, startPoint x: 486, startPoint y: 338, endPoint x: 488, endPoint y: 322, distance: 15.7
click at [486, 338] on select "City Bacolod-city Bago-city Binalbagan Cadiz-city Candoni Cauayan Enrique-b.-ma…" at bounding box center [497, 331] width 82 height 35
drag, startPoint x: 480, startPoint y: 335, endPoint x: 480, endPoint y: 318, distance: 17.0
click at [480, 335] on select "City Bacolod-city Bago-city Binalbagan Cadiz-city Candoni Cauayan Enrique-b.-ma…" at bounding box center [497, 331] width 82 height 35
select select "63_3968348"
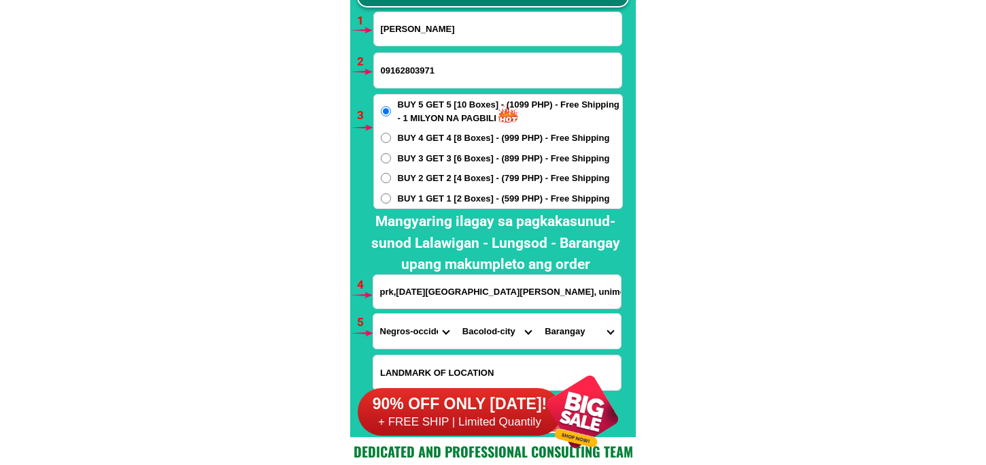
click at [456, 314] on select "City Bacolod-city Bago-city Binalbagan Cadiz-city Candoni Cauayan Enrique-b.-ma…" at bounding box center [497, 331] width 82 height 35
click at [553, 341] on select "Barangay Alangilan Alijis Banago Barangay 1 (pob.) Barangay 10 (pob.) Barangay …" at bounding box center [579, 331] width 82 height 35
select select "63_396834818378"
click at [538, 314] on select "Barangay Alangilan Alijis Banago Barangay 1 (pob.) Barangay 10 (pob.) Barangay …" at bounding box center [579, 331] width 82 height 35
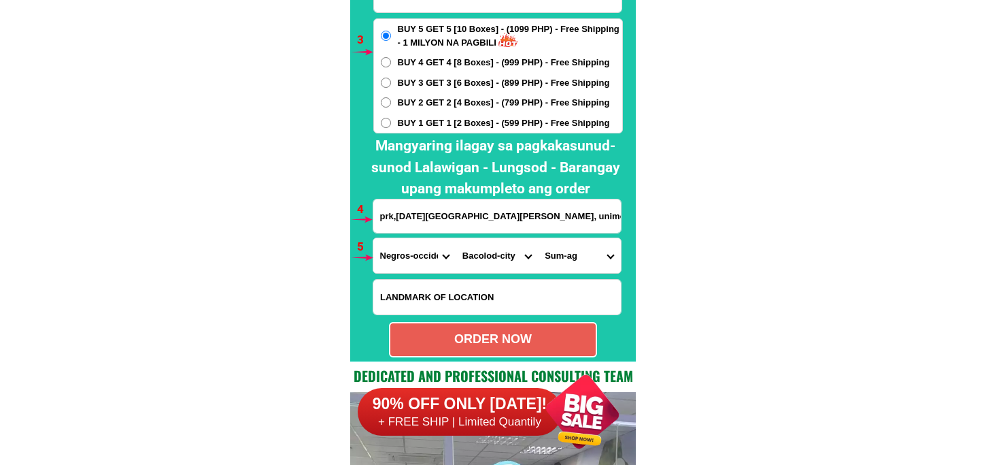
click at [486, 124] on span "BUY 1 GET 1 [2 Boxes] - (599 PHP) - Free Shipping" at bounding box center [504, 123] width 212 height 14
click at [391, 124] on input "BUY 1 GET 1 [2 Boxes] - (599 PHP) - Free Shipping" at bounding box center [386, 123] width 10 height 10
radio input "true"
click at [471, 354] on div "ORDER NOW" at bounding box center [493, 339] width 208 height 35
type input "09162803971"
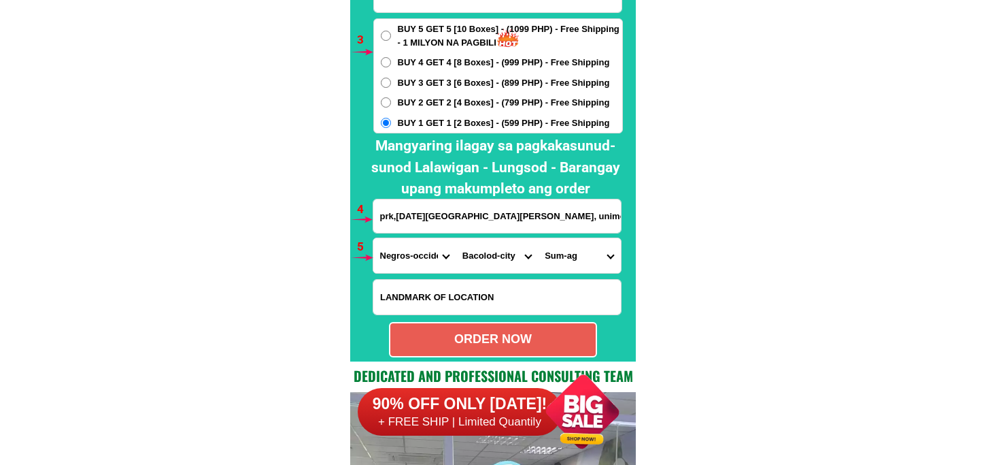
radio input "true"
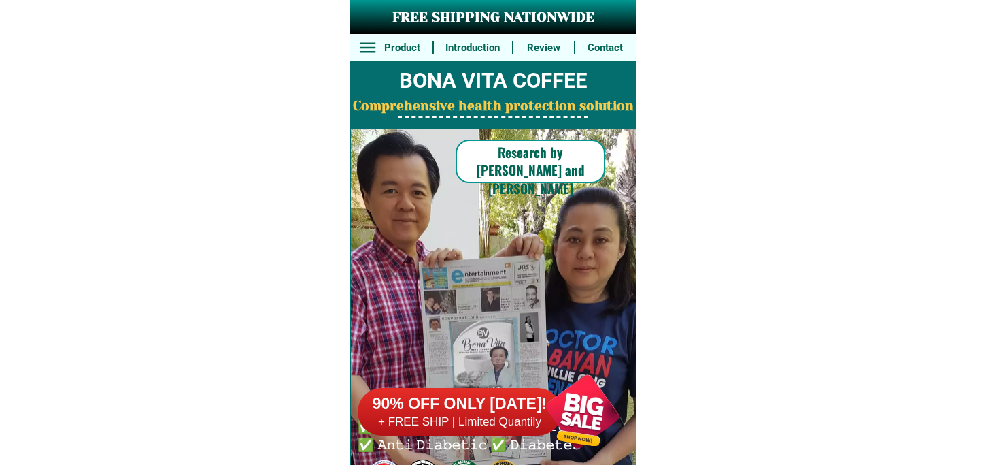
click at [569, 403] on div at bounding box center [582, 411] width 107 height 107
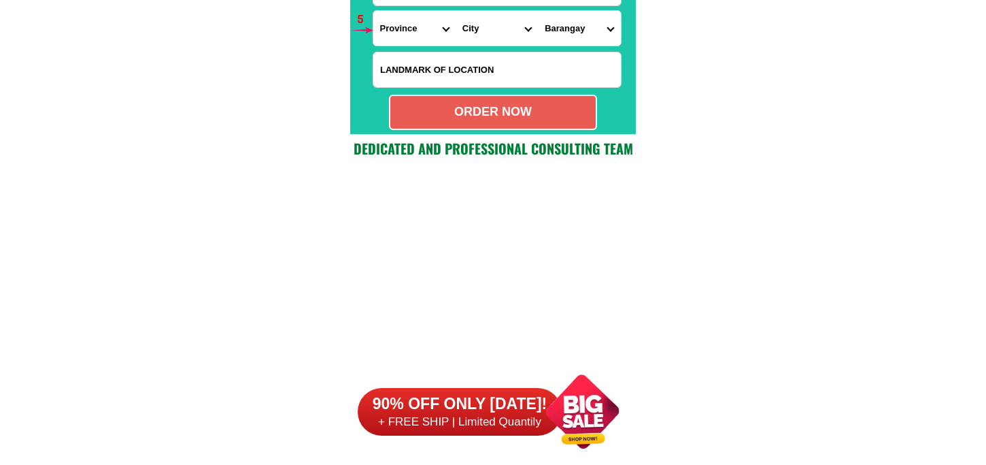
scroll to position [10079, 0]
